Goal: Check status: Check status

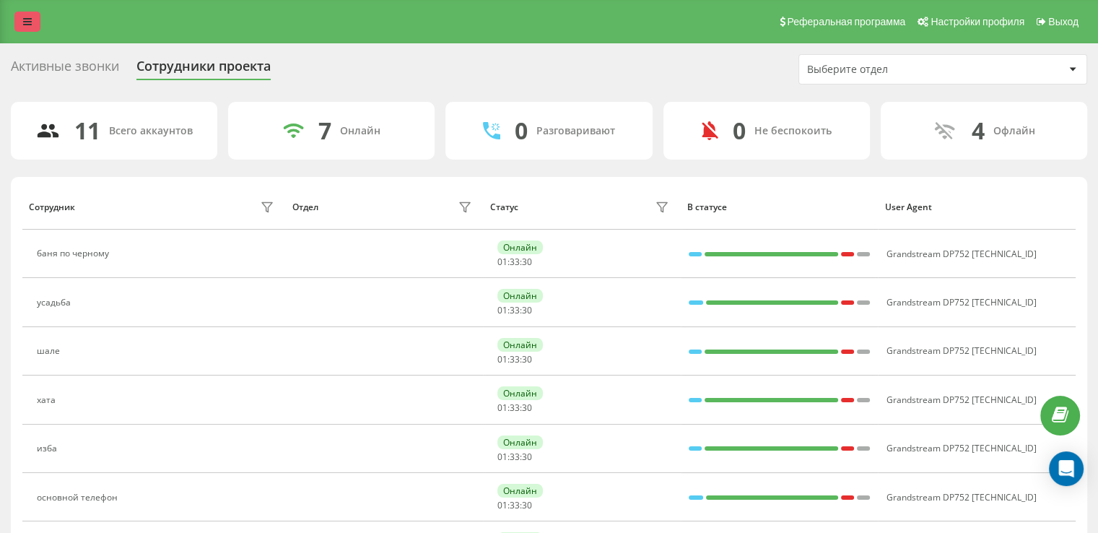
click at [30, 29] on link at bounding box center [27, 22] width 26 height 20
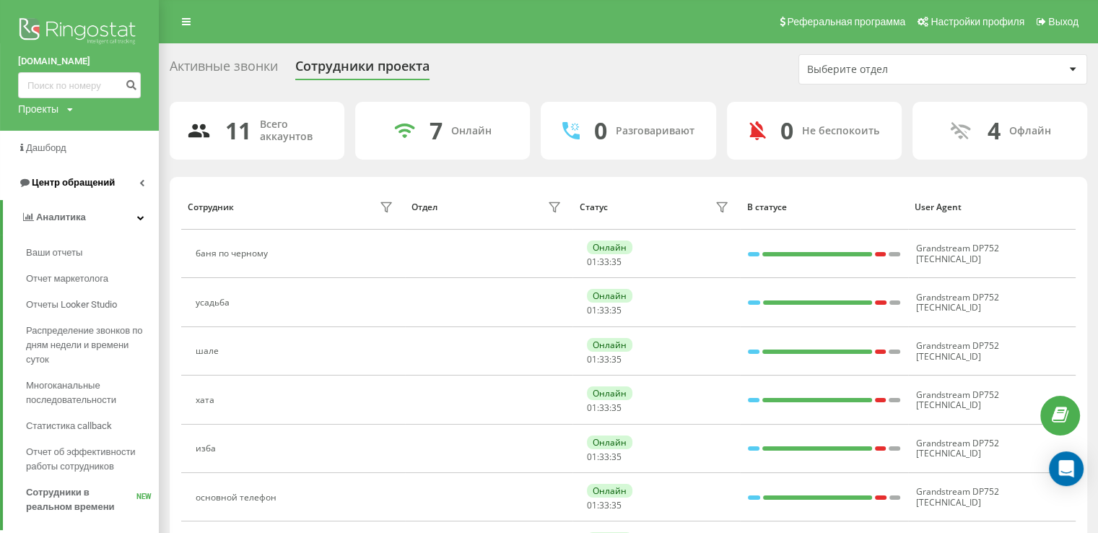
click at [58, 186] on span "Центр обращений" at bounding box center [73, 182] width 83 height 11
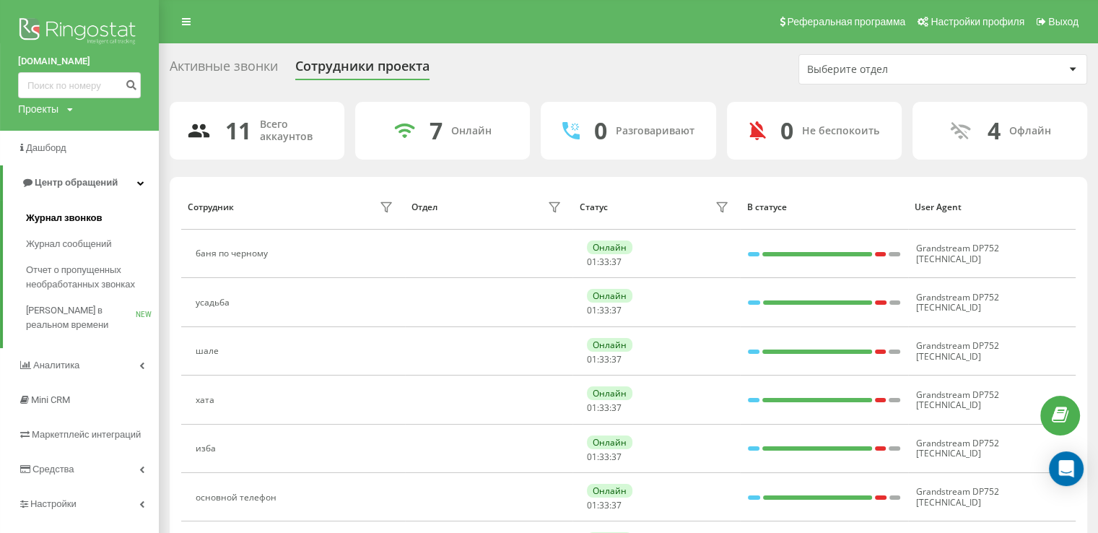
click at [59, 219] on span "Журнал звонков" at bounding box center [64, 218] width 76 height 14
click at [61, 214] on span "Журнал звонков" at bounding box center [64, 218] width 76 height 14
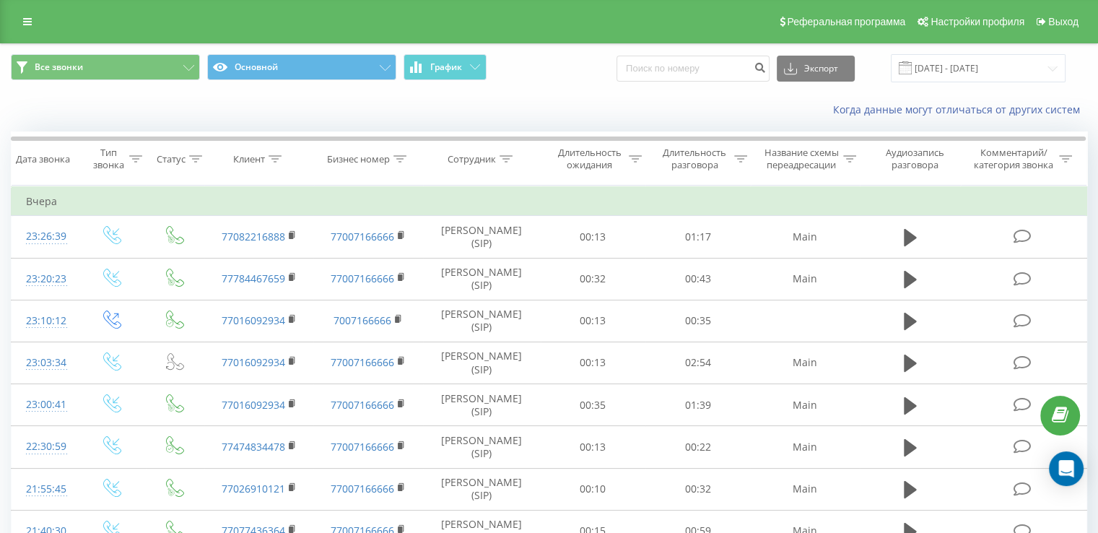
click at [912, 68] on span at bounding box center [905, 67] width 13 height 13
click at [947, 64] on input "20.08.2025 - 20.09.2025" at bounding box center [978, 68] width 175 height 28
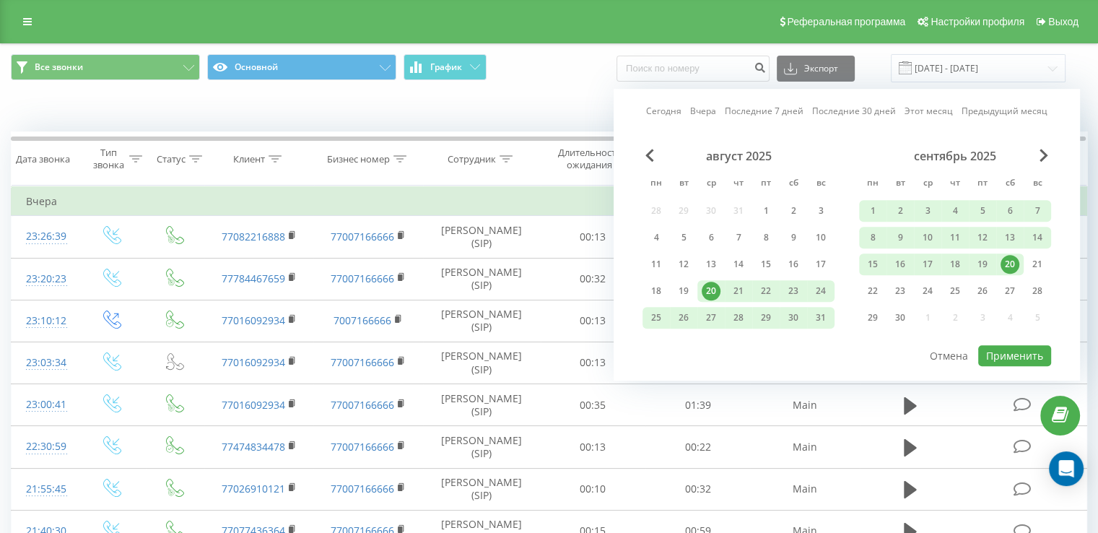
click at [1007, 255] on div "20" at bounding box center [1010, 264] width 19 height 19
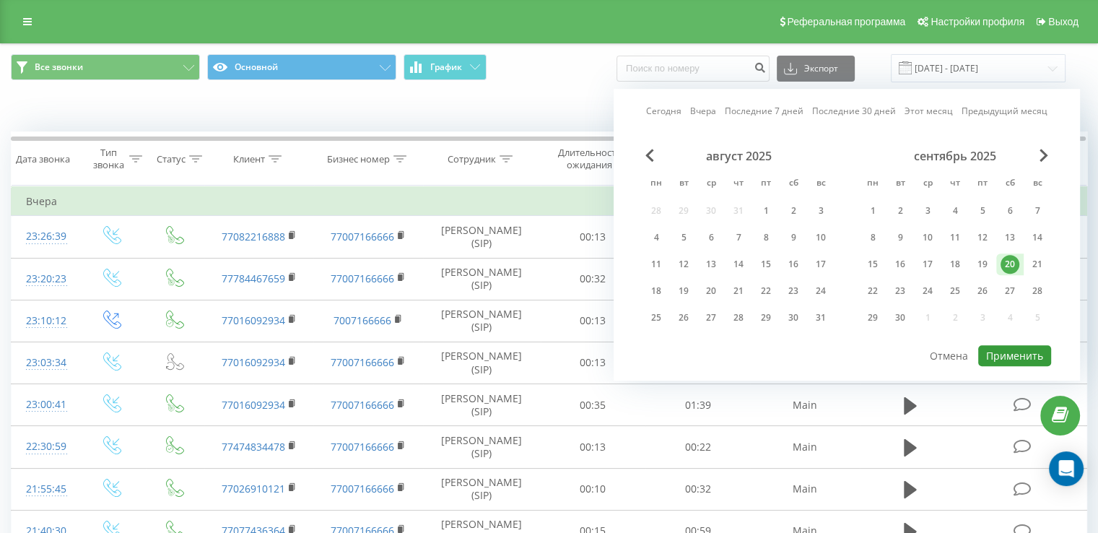
click at [1018, 346] on button "Применить" at bounding box center [1014, 355] width 73 height 21
type input "20.09.2025 - 20.09.2025"
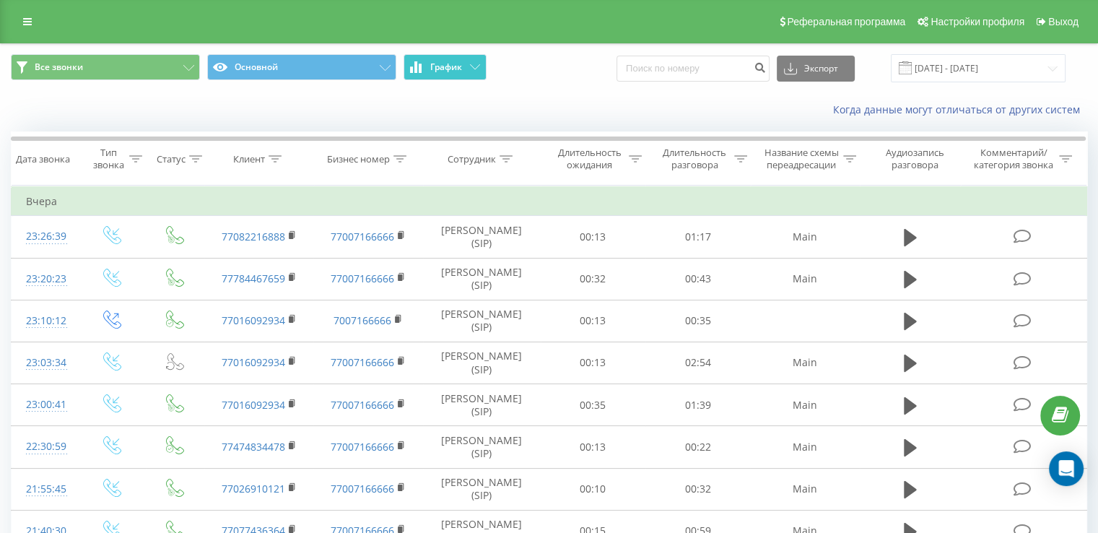
click at [438, 60] on button "График" at bounding box center [445, 67] width 83 height 26
